Goal: Task Accomplishment & Management: Complete application form

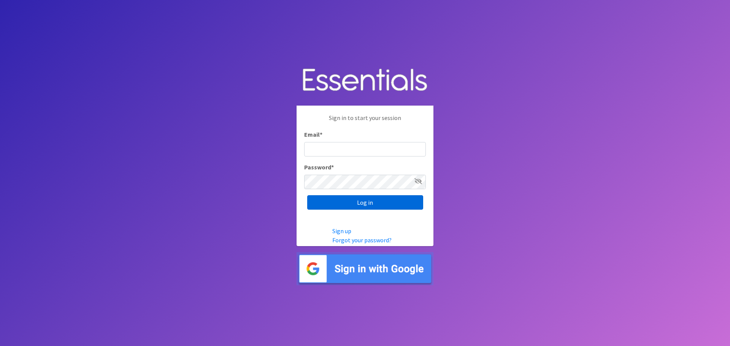
type input "[EMAIL_ADDRESS][PERSON_NAME][DOMAIN_NAME]"
click at [358, 203] on input "Log in" at bounding box center [365, 202] width 116 height 14
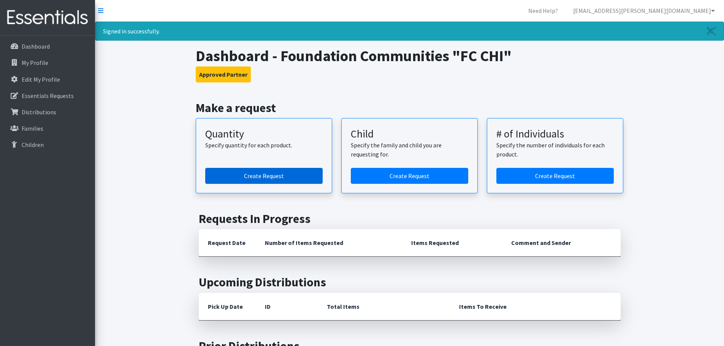
click at [289, 176] on link "Create Request" at bounding box center [263, 176] width 117 height 16
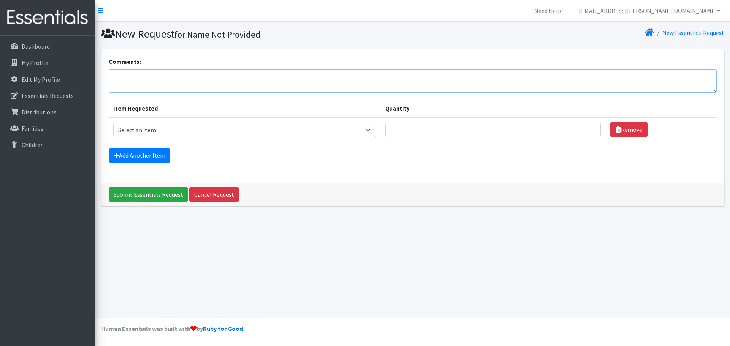
click at [216, 82] on textarea "Comments:" at bounding box center [413, 81] width 608 height 24
click at [289, 76] on textarea "CHI Diaper Order for September - Preferred Pick Up Date:" at bounding box center [413, 81] width 608 height 24
type textarea "CHI Diaper Order for September - Preferred Pick Up Date: Sept. 2nd at 11 AM"
click at [356, 129] on select "Select an item Baby Formula Kids (Newborn) Kids (Preemie) Kids (Size 1) Kids (S…" at bounding box center [244, 130] width 263 height 14
select select "452"
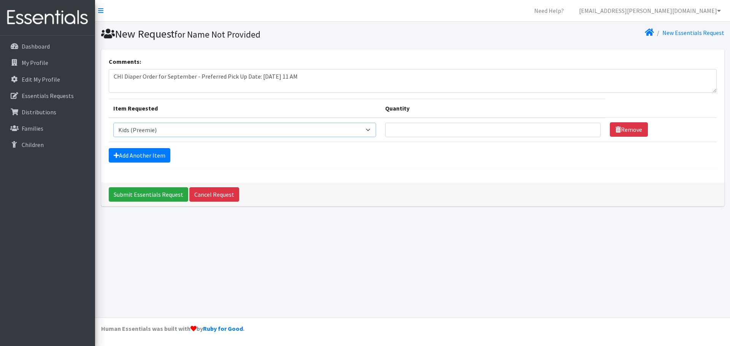
click at [113, 123] on select "Select an item Baby Formula Kids (Newborn) Kids (Preemie) Kids (Size 1) Kids (S…" at bounding box center [244, 130] width 263 height 14
click at [130, 154] on link "Add Another Item" at bounding box center [140, 155] width 62 height 14
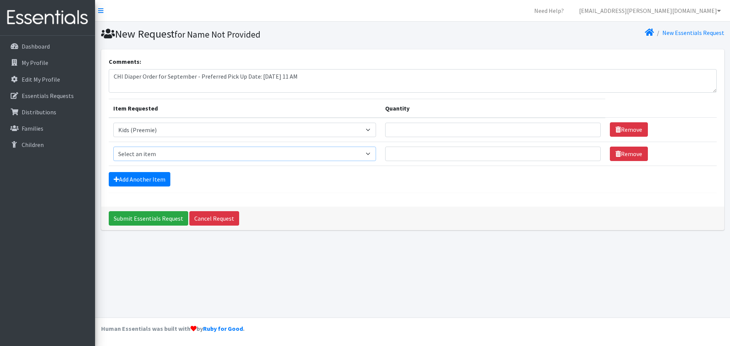
click at [139, 149] on select "Select an item Baby Formula Kids (Newborn) Kids (Preemie) Kids (Size 1) Kids (S…" at bounding box center [244, 154] width 263 height 14
select select "451"
click at [113, 147] on select "Select an item Baby Formula Kids (Newborn) Kids (Preemie) Kids (Size 1) Kids (S…" at bounding box center [244, 154] width 263 height 14
click at [135, 180] on link "Add Another Item" at bounding box center [140, 179] width 62 height 14
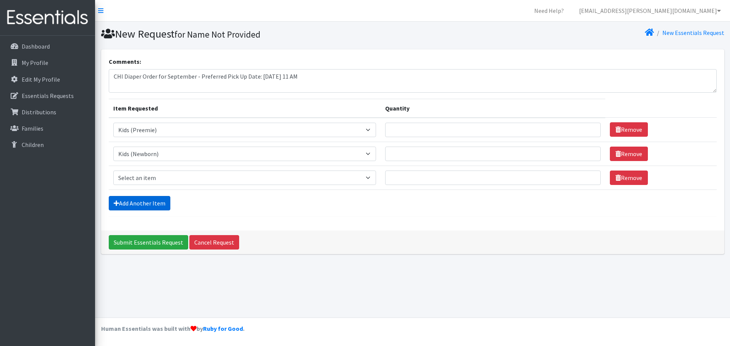
click at [128, 205] on link "Add Another Item" at bounding box center [140, 203] width 62 height 14
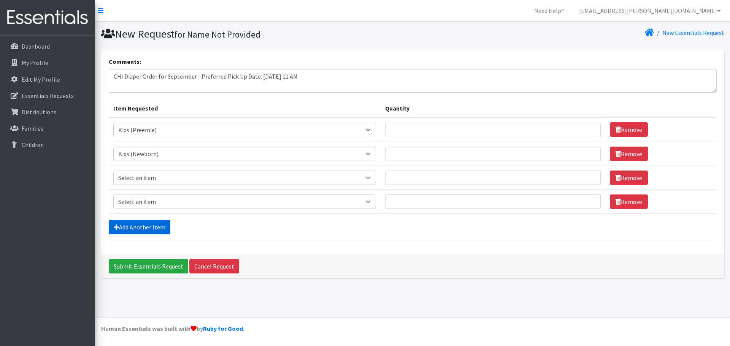
click at [119, 233] on link "Add Another Item" at bounding box center [140, 227] width 62 height 14
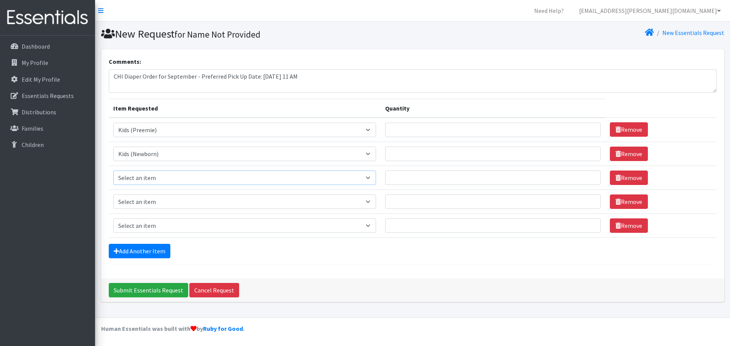
click at [127, 178] on select "Select an item Baby Formula Kids (Newborn) Kids (Preemie) Kids (Size 1) Kids (S…" at bounding box center [244, 178] width 263 height 14
select select "453"
click at [113, 171] on select "Select an item Baby Formula Kids (Newborn) Kids (Preemie) Kids (Size 1) Kids (S…" at bounding box center [244, 178] width 263 height 14
click at [144, 202] on select "Select an item Baby Formula Kids (Newborn) Kids (Preemie) Kids (Size 1) Kids (S…" at bounding box center [244, 202] width 263 height 14
select select "440"
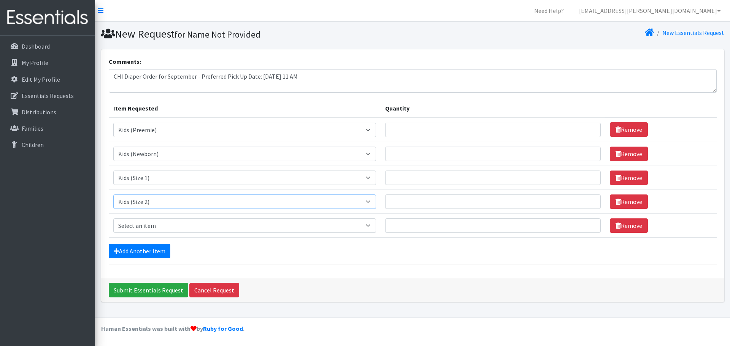
click at [113, 195] on select "Select an item Baby Formula Kids (Newborn) Kids (Preemie) Kids (Size 1) Kids (S…" at bounding box center [244, 202] width 263 height 14
drag, startPoint x: 157, startPoint y: 223, endPoint x: 158, endPoint y: 219, distance: 4.8
click at [157, 223] on select "Select an item Baby Formula Kids (Newborn) Kids (Preemie) Kids (Size 1) Kids (S…" at bounding box center [244, 226] width 263 height 14
select select "442"
click at [113, 219] on select "Select an item Baby Formula Kids (Newborn) Kids (Preemie) Kids (Size 1) Kids (S…" at bounding box center [244, 226] width 263 height 14
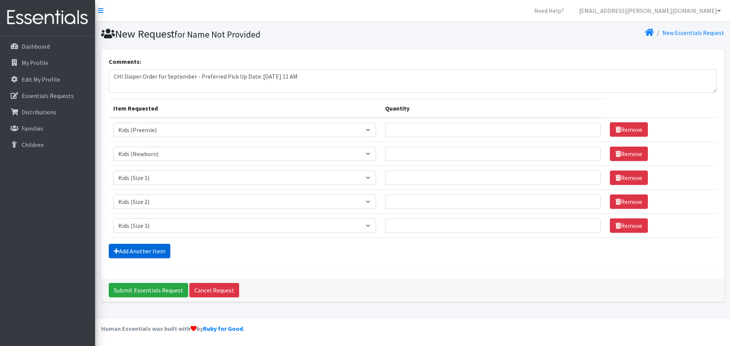
click at [148, 255] on link "Add Another Item" at bounding box center [140, 251] width 62 height 14
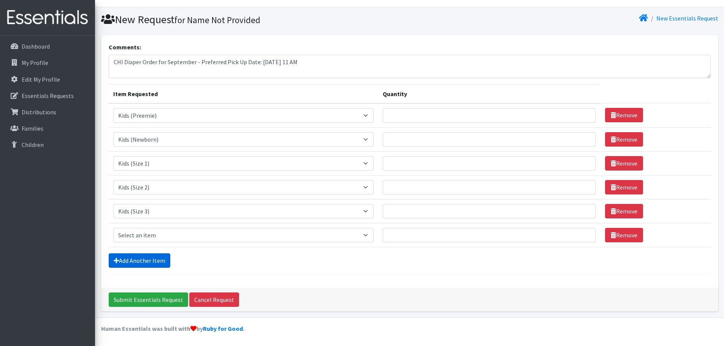
click at [145, 262] on link "Add Another Item" at bounding box center [140, 261] width 62 height 14
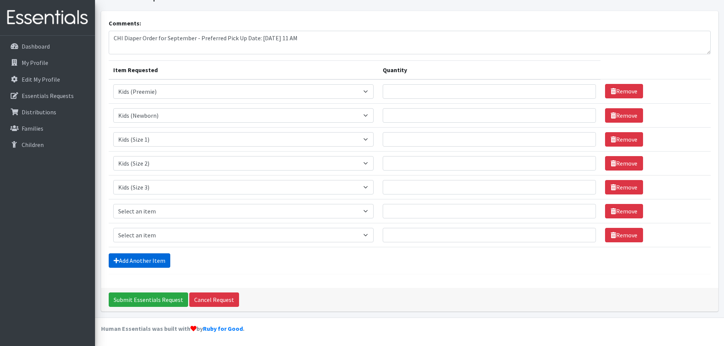
click at [144, 259] on link "Add Another Item" at bounding box center [140, 261] width 62 height 14
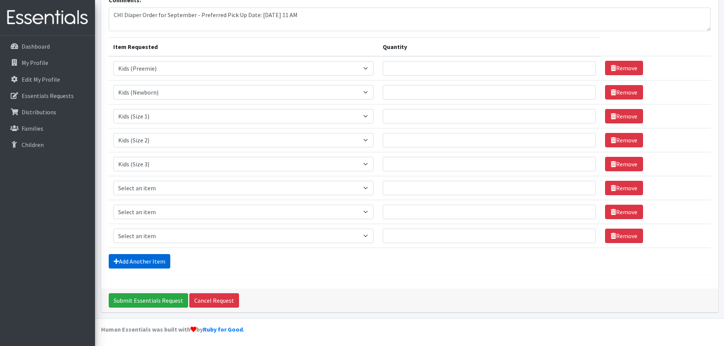
scroll to position [62, 0]
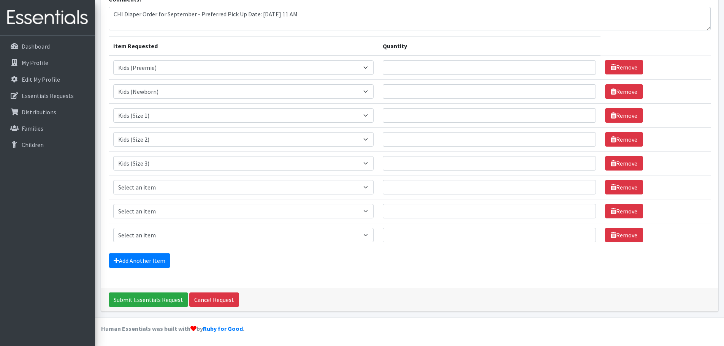
click at [165, 179] on td "Item Requested Select an item Baby Formula Kids (Newborn) Kids (Preemie) Kids (…" at bounding box center [244, 187] width 270 height 24
click at [163, 190] on select "Select an item Baby Formula Kids (Newborn) Kids (Preemie) Kids (Size 1) Kids (S…" at bounding box center [243, 187] width 260 height 14
select select "459"
click at [113, 180] on select "Select an item Baby Formula Kids (Newborn) Kids (Preemie) Kids (Size 1) Kids (S…" at bounding box center [243, 187] width 260 height 14
click at [155, 207] on select "Select an item Baby Formula Kids (Newborn) Kids (Preemie) Kids (Size 1) Kids (S…" at bounding box center [243, 211] width 260 height 14
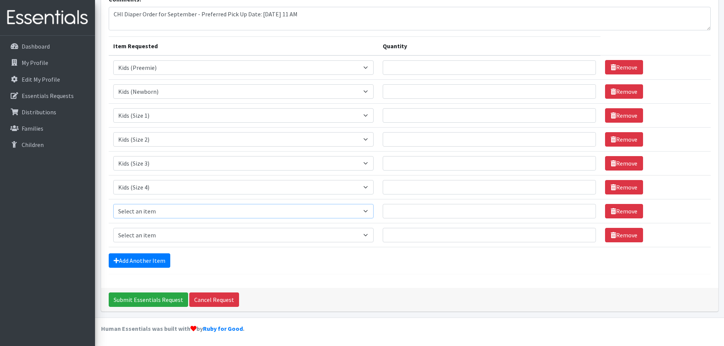
select select "460"
click at [113, 204] on select "Select an item Baby Formula Kids (Newborn) Kids (Preemie) Kids (Size 1) Kids (S…" at bounding box center [243, 211] width 260 height 14
click at [132, 236] on select "Select an item Baby Formula Kids (Newborn) Kids (Preemie) Kids (Size 1) Kids (S…" at bounding box center [243, 235] width 260 height 14
select select "462"
click at [113, 228] on select "Select an item Baby Formula Kids (Newborn) Kids (Preemie) Kids (Size 1) Kids (S…" at bounding box center [243, 235] width 260 height 14
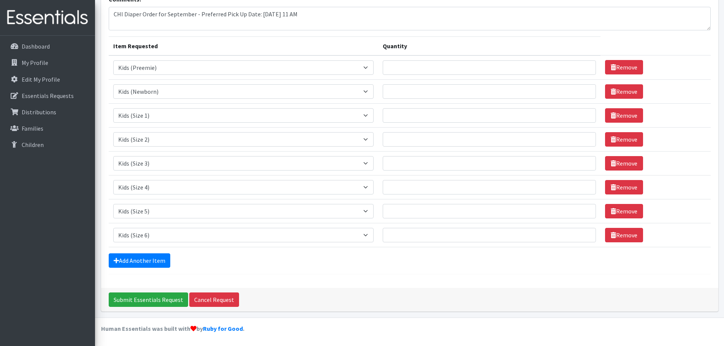
click at [140, 252] on form "Comments: CHI Diaper Order for September - Preferred Pick Up Date: Sept. 2nd at…" at bounding box center [410, 135] width 602 height 280
click at [136, 260] on link "Add Another Item" at bounding box center [140, 261] width 62 height 14
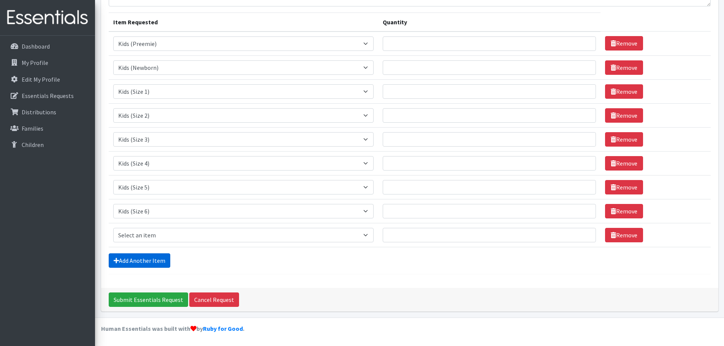
click at [136, 260] on link "Add Another Item" at bounding box center [140, 261] width 62 height 14
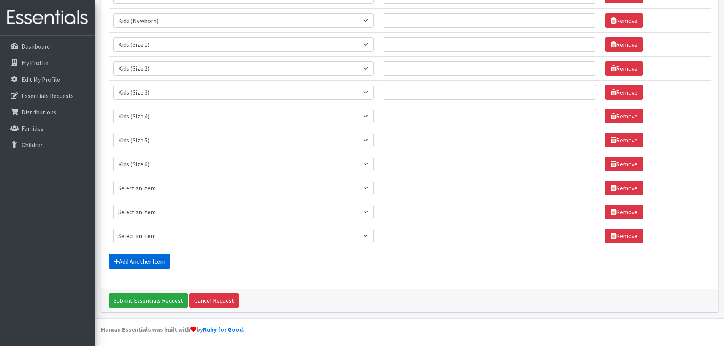
scroll to position [134, 0]
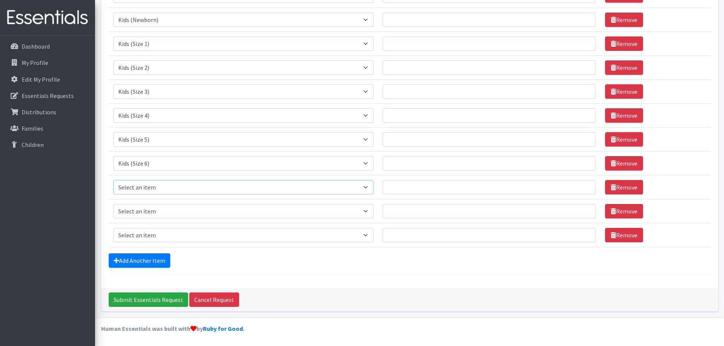
click at [145, 183] on select "Select an item Baby Formula Kids (Newborn) Kids (Preemie) Kids (Size 1) Kids (S…" at bounding box center [243, 187] width 260 height 14
select select "1683"
click at [113, 180] on select "Select an item Baby Formula Kids (Newborn) Kids (Preemie) Kids (Size 1) Kids (S…" at bounding box center [243, 187] width 260 height 14
click at [132, 213] on select "Select an item Baby Formula Kids (Newborn) Kids (Preemie) Kids (Size 1) Kids (S…" at bounding box center [243, 211] width 260 height 14
select select "434"
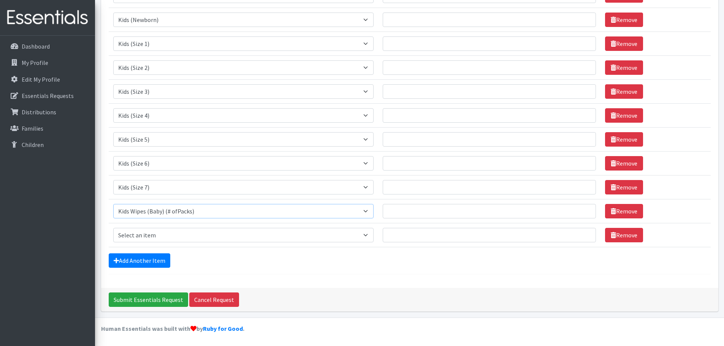
click at [113, 204] on select "Select an item Baby Formula Kids (Newborn) Kids (Preemie) Kids (Size 1) Kids (S…" at bounding box center [243, 211] width 260 height 14
click at [137, 233] on select "Select an item Baby Formula Kids (Newborn) Kids (Preemie) Kids (Size 1) Kids (S…" at bounding box center [243, 235] width 260 height 14
select select "444"
click at [113, 228] on select "Select an item Baby Formula Kids (Newborn) Kids (Preemie) Kids (Size 1) Kids (S…" at bounding box center [243, 235] width 260 height 14
click at [154, 258] on link "Add Another Item" at bounding box center [140, 261] width 62 height 14
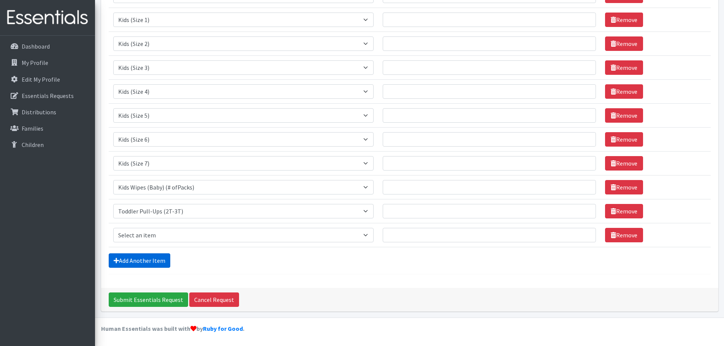
click at [154, 258] on link "Add Another Item" at bounding box center [140, 261] width 62 height 14
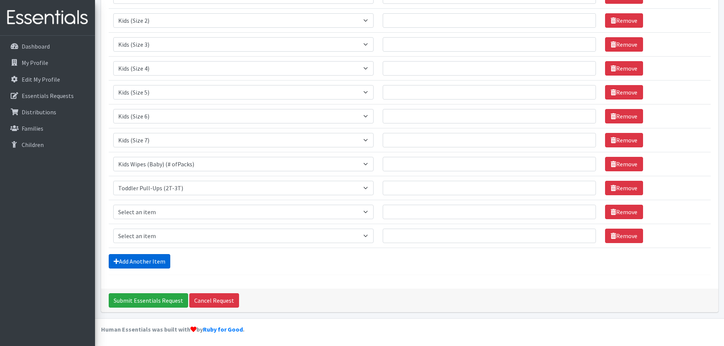
scroll to position [182, 0]
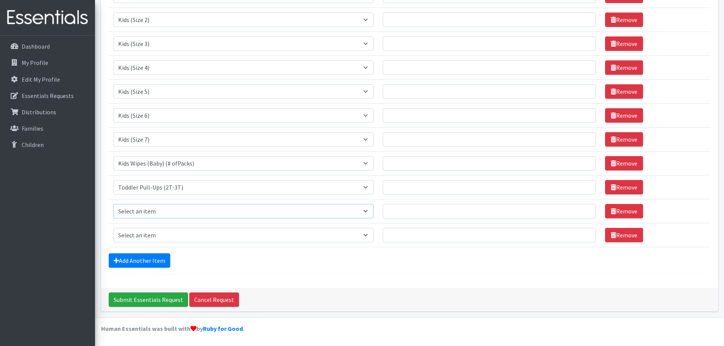
click at [159, 214] on select "Select an item Baby Formula Kids (Newborn) Kids (Preemie) Kids (Size 1) Kids (S…" at bounding box center [243, 211] width 260 height 14
select select "445"
click at [113, 204] on select "Select an item Baby Formula Kids (Newborn) Kids (Preemie) Kids (Size 1) Kids (S…" at bounding box center [243, 211] width 260 height 14
click at [149, 238] on select "Select an item Baby Formula Kids (Newborn) Kids (Preemie) Kids (Size 1) Kids (S…" at bounding box center [243, 235] width 260 height 14
select select "446"
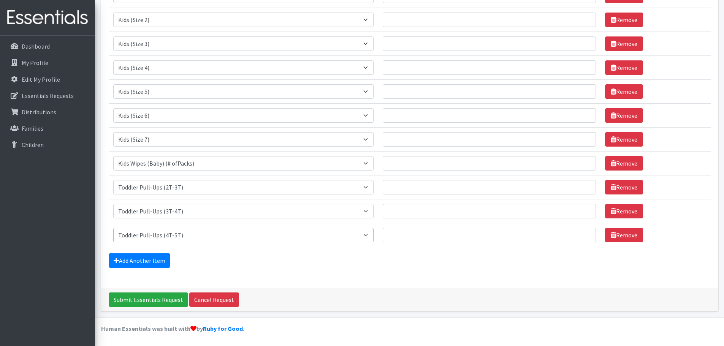
click at [113, 228] on select "Select an item Baby Formula Kids (Newborn) Kids (Preemie) Kids (Size 1) Kids (S…" at bounding box center [243, 235] width 260 height 14
click at [141, 262] on link "Add Another Item" at bounding box center [140, 261] width 62 height 14
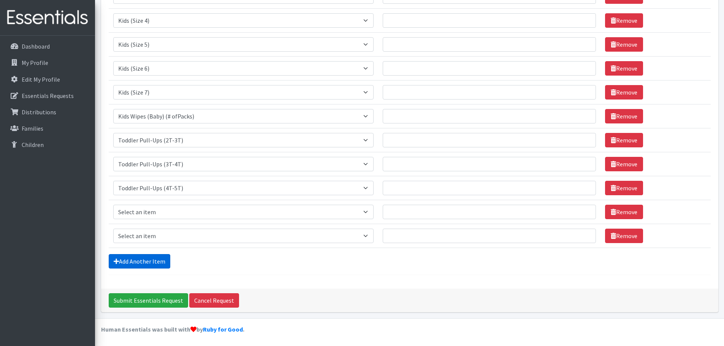
scroll to position [230, 0]
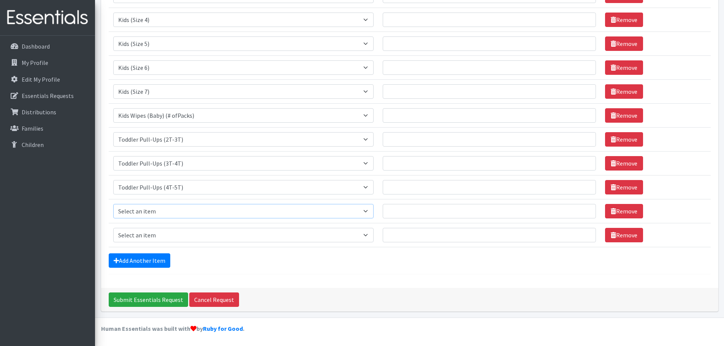
click at [152, 212] on select "Select an item Baby Formula Kids (Newborn) Kids (Preemie) Kids (Size 1) Kids (S…" at bounding box center [243, 211] width 260 height 14
select select "436"
click at [113, 204] on select "Select an item Baby Formula Kids (Newborn) Kids (Preemie) Kids (Size 1) Kids (S…" at bounding box center [243, 211] width 260 height 14
click at [153, 232] on select "Select an item Baby Formula Kids (Newborn) Kids (Preemie) Kids (Size 1) Kids (S…" at bounding box center [243, 235] width 260 height 14
select select "456"
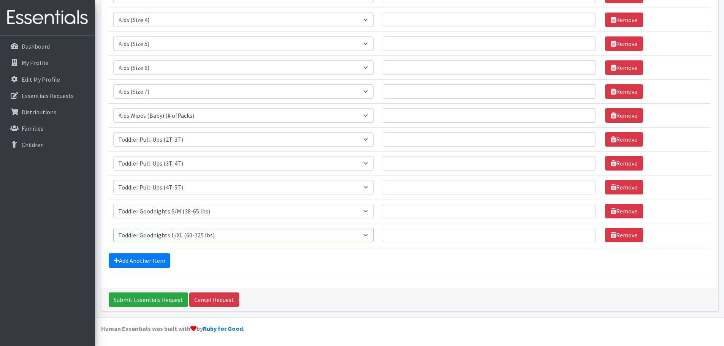
click at [113, 228] on select "Select an item Baby Formula Kids (Newborn) Kids (Preemie) Kids (Size 1) Kids (S…" at bounding box center [243, 235] width 260 height 14
click at [229, 206] on select "Select an item Baby Formula Kids (Newborn) Kids (Preemie) Kids (Size 1) Kids (S…" at bounding box center [243, 211] width 260 height 14
click at [346, 208] on select "Select an item Baby Formula Kids (Newborn) Kids (Preemie) Kids (Size 1) Kids (S…" at bounding box center [243, 211] width 260 height 14
select select "1534"
click at [113, 204] on select "Select an item Baby Formula Kids (Newborn) Kids (Preemie) Kids (Size 1) Kids (S…" at bounding box center [243, 211] width 260 height 14
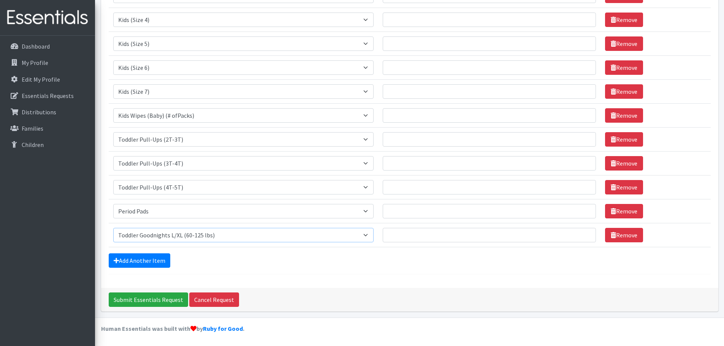
drag, startPoint x: 208, startPoint y: 240, endPoint x: 207, endPoint y: 233, distance: 7.3
click at [208, 240] on select "Select an item Baby Formula Kids (Newborn) Kids (Preemie) Kids (Size 1) Kids (S…" at bounding box center [243, 235] width 260 height 14
select select "1535"
click at [113, 228] on select "Select an item Baby Formula Kids (Newborn) Kids (Preemie) Kids (Size 1) Kids (S…" at bounding box center [243, 235] width 260 height 14
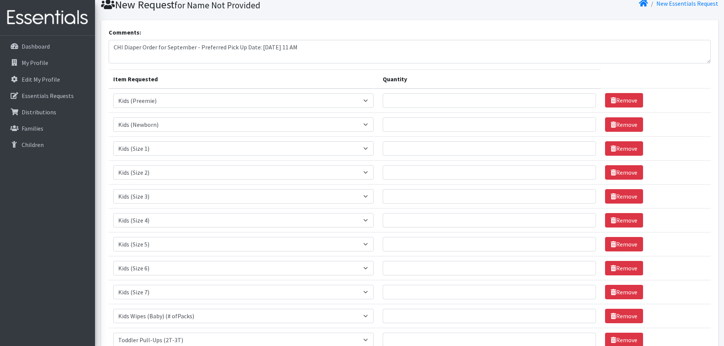
scroll to position [0, 0]
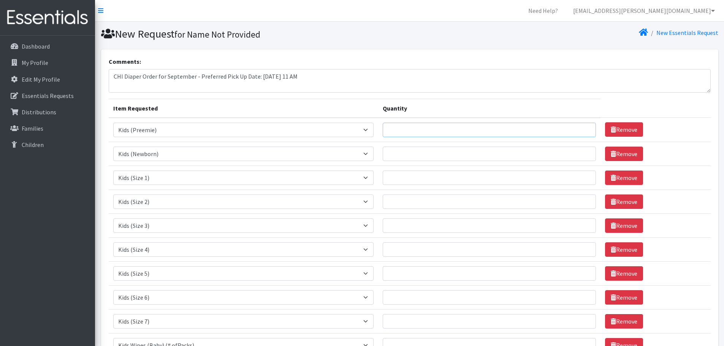
click at [419, 129] on input "Quantity" at bounding box center [490, 130] width 214 height 14
type input "25"
click at [462, 157] on input "Quantity" at bounding box center [490, 154] width 214 height 14
type input "25"
click at [462, 176] on input "Quantity" at bounding box center [490, 178] width 214 height 14
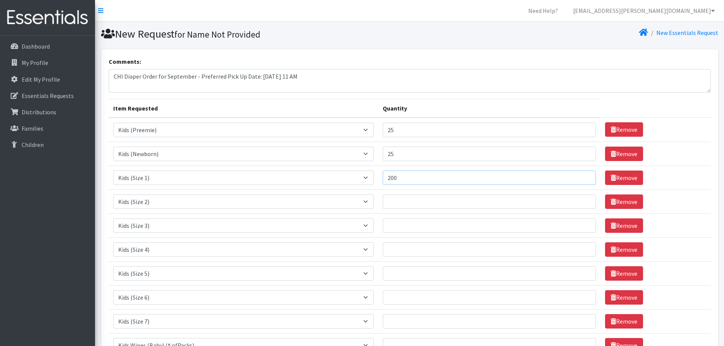
type input "200"
click at [442, 202] on input "Quantity" at bounding box center [490, 202] width 214 height 14
type input "175"
click at [457, 224] on input "Quantity" at bounding box center [490, 226] width 214 height 14
type input "125"
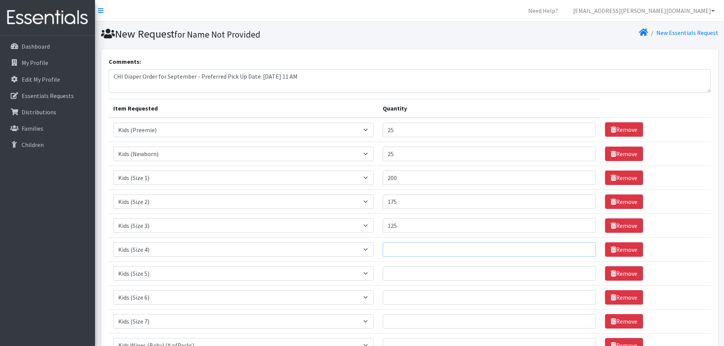
click at [436, 251] on input "Quantity" at bounding box center [490, 250] width 214 height 14
type input "200"
click at [421, 279] on input "Quantity" at bounding box center [490, 274] width 214 height 14
type input "225"
click at [414, 293] on input "Quantity" at bounding box center [490, 297] width 214 height 14
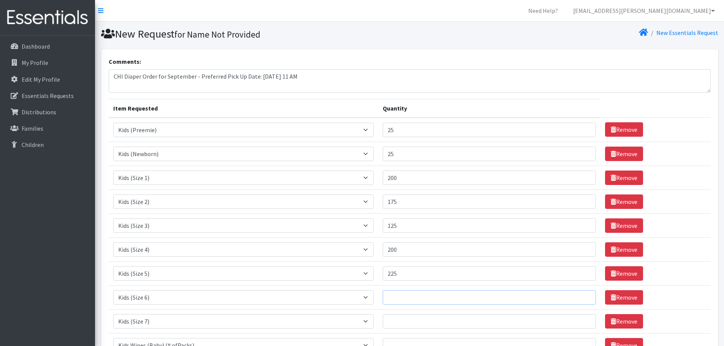
type input "1"
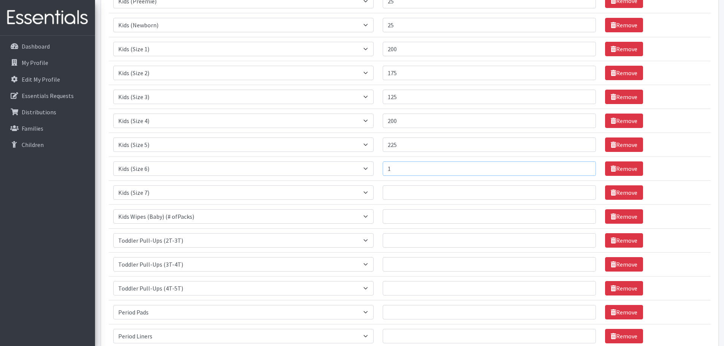
scroll to position [152, 0]
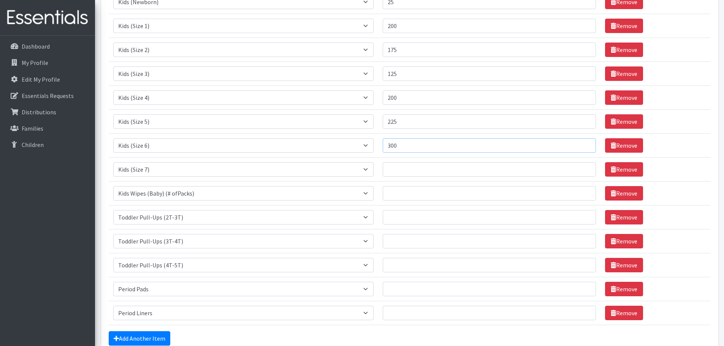
type input "300"
click at [411, 171] on input "Quantity" at bounding box center [490, 169] width 214 height 14
type input "150"
click at [412, 194] on input "Quantity" at bounding box center [490, 193] width 214 height 14
type input "50"
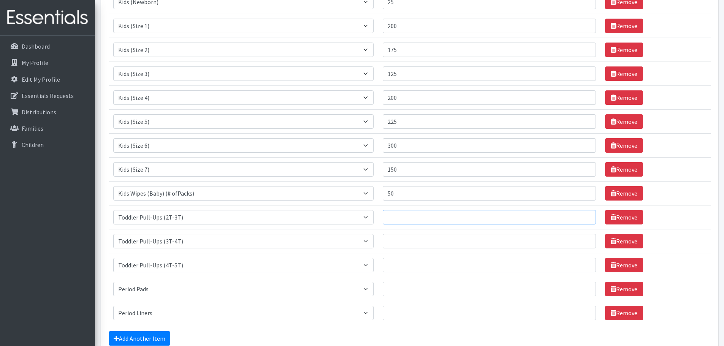
click at [409, 210] on input "Quantity" at bounding box center [490, 217] width 214 height 14
type input "20"
click at [415, 243] on input "Quantity" at bounding box center [490, 241] width 214 height 14
type input "60"
click at [407, 268] on input "Quantity" at bounding box center [490, 265] width 214 height 14
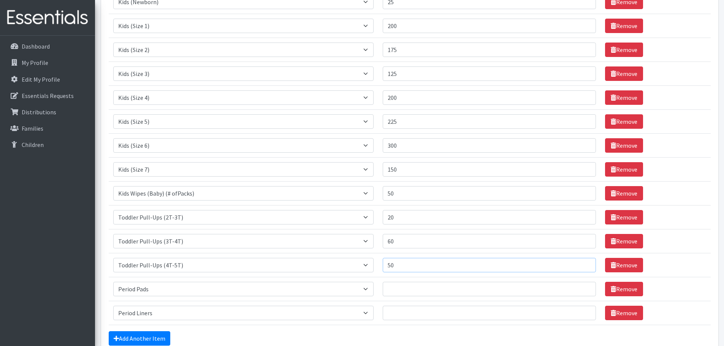
type input "50"
click at [421, 300] on td "Quantity" at bounding box center [489, 289] width 223 height 24
click at [432, 289] on input "Quantity" at bounding box center [490, 289] width 214 height 14
type input "140"
click at [424, 312] on input "Quantity" at bounding box center [490, 313] width 214 height 14
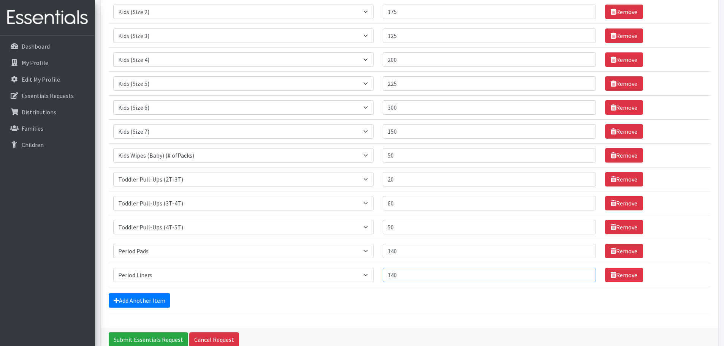
scroll to position [228, 0]
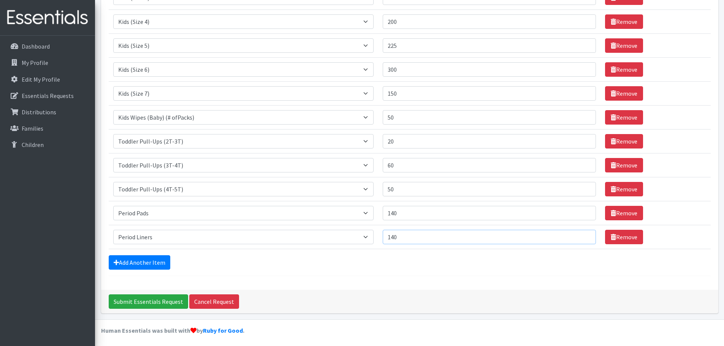
type input "140"
click at [401, 288] on div "Comments: CHI Diaper Order for September - Preferred Pick Up Date: Sept. 2nd at…" at bounding box center [409, 55] width 617 height 469
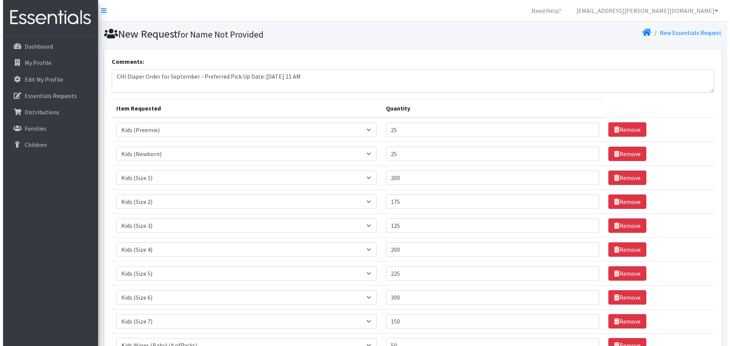
scroll to position [230, 0]
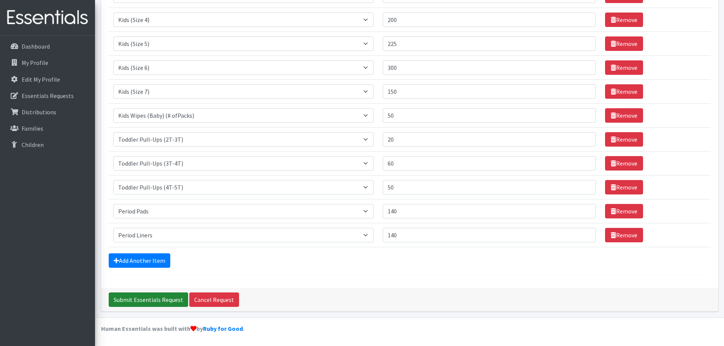
click at [144, 302] on input "Submit Essentials Request" at bounding box center [148, 300] width 79 height 14
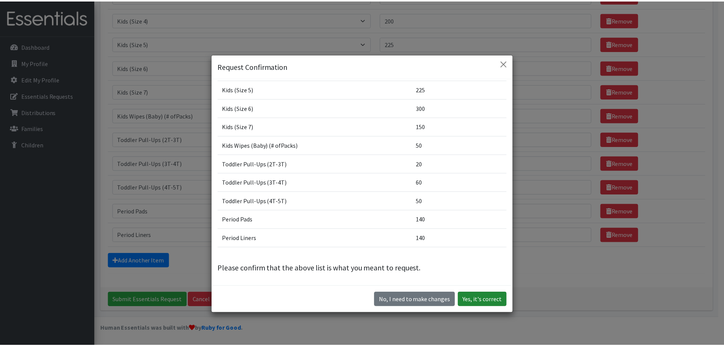
scroll to position [136, 0]
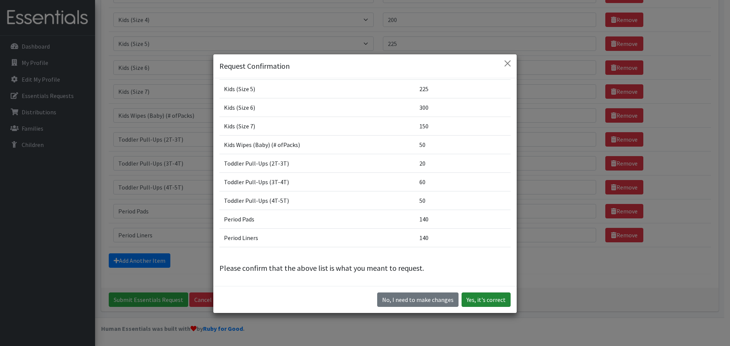
click at [491, 299] on button "Yes, it's correct" at bounding box center [486, 300] width 49 height 14
